Goal: Task Accomplishment & Management: Manage account settings

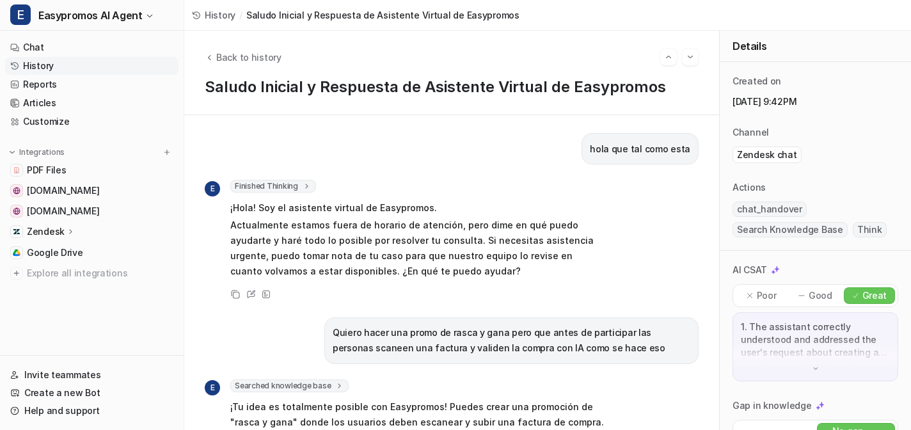
scroll to position [458, 0]
click at [243, 56] on span "Back to history" at bounding box center [248, 57] width 65 height 13
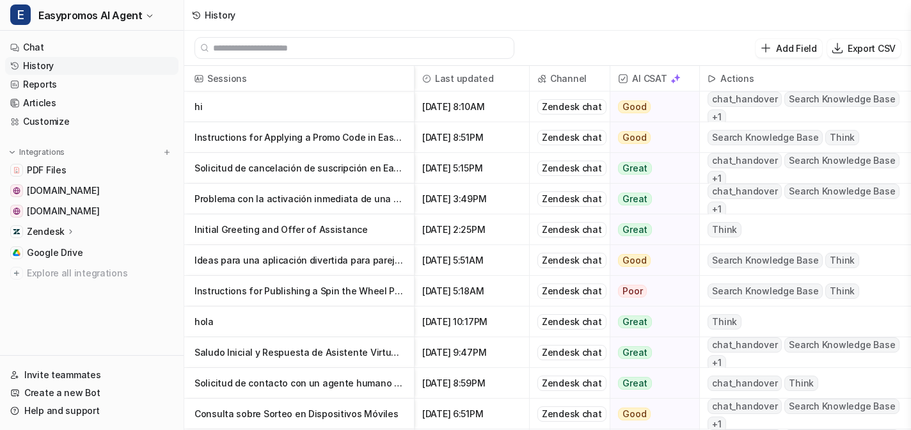
click at [227, 106] on p "hi" at bounding box center [299, 107] width 209 height 31
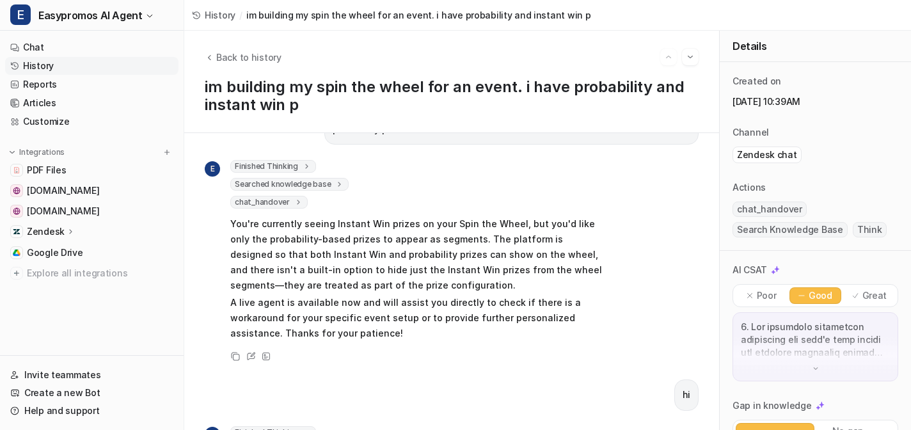
scroll to position [70, 0]
click at [44, 125] on link "Customize" at bounding box center [91, 122] width 173 height 18
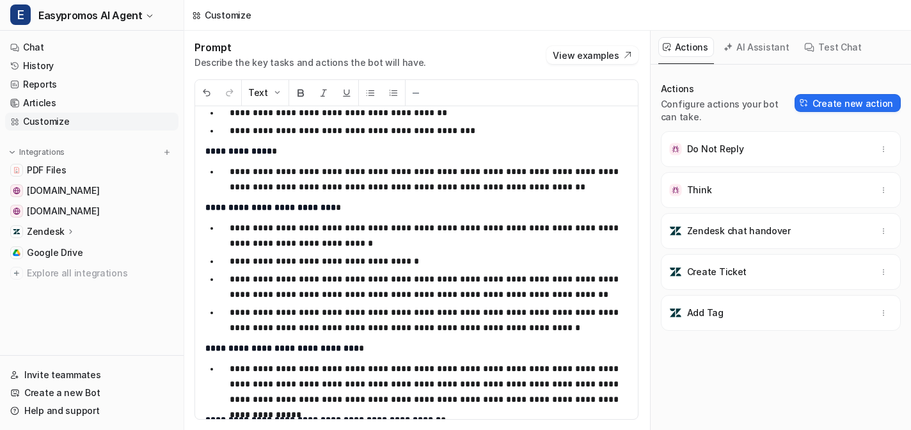
scroll to position [172, 0]
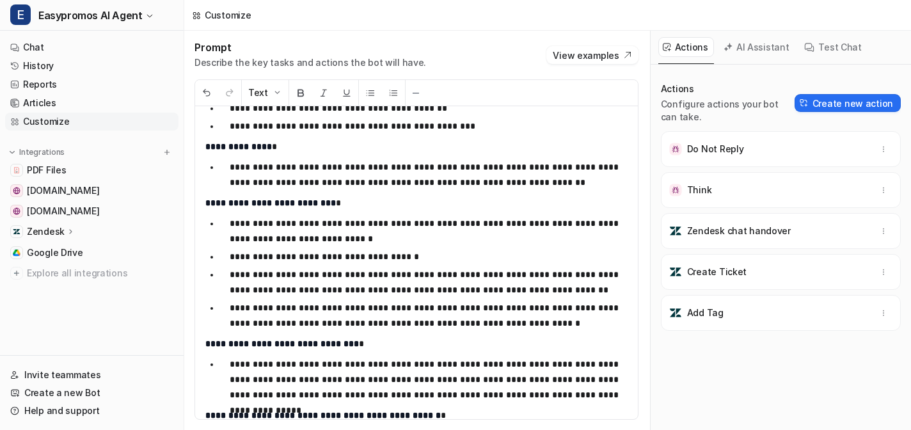
click at [358, 238] on p "**********" at bounding box center [429, 231] width 398 height 31
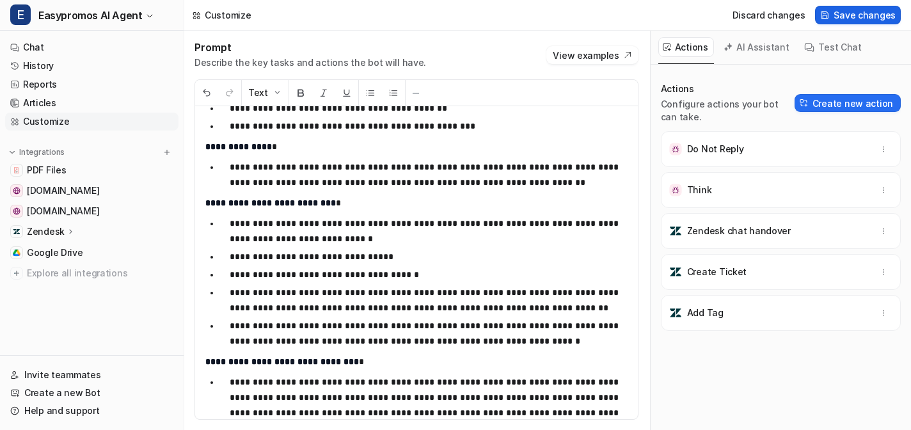
click at [864, 14] on span "Save changes" at bounding box center [865, 14] width 62 height 13
